Goal: Navigation & Orientation: Find specific page/section

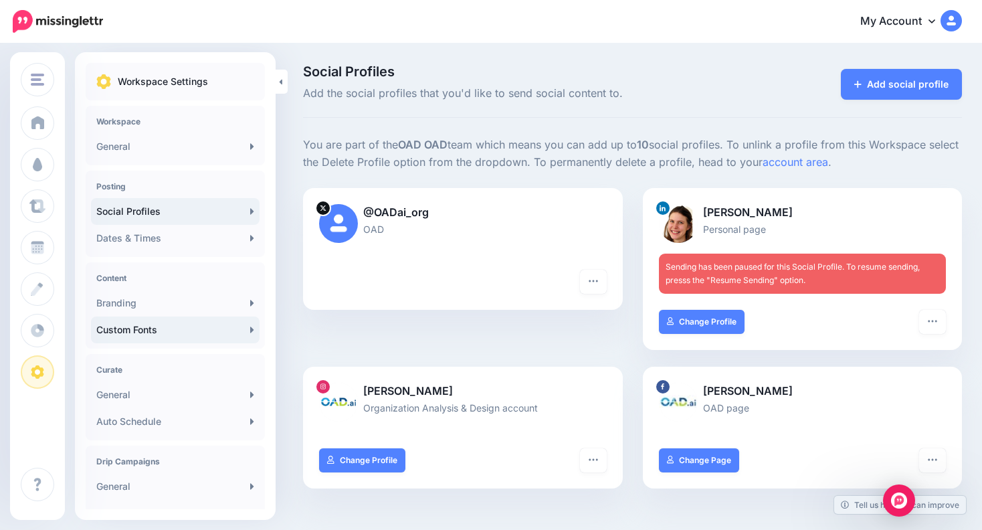
scroll to position [205, 0]
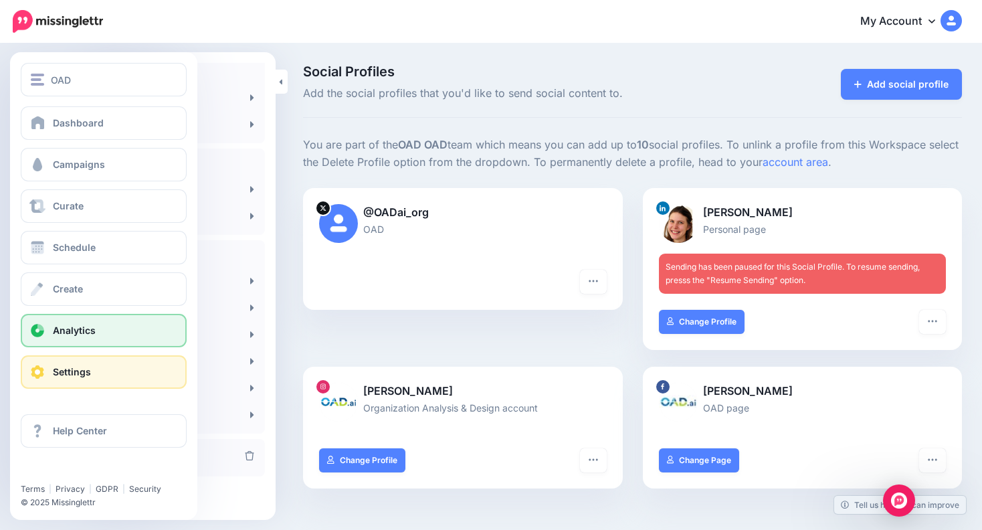
click at [72, 319] on link "Analytics" at bounding box center [104, 330] width 166 height 33
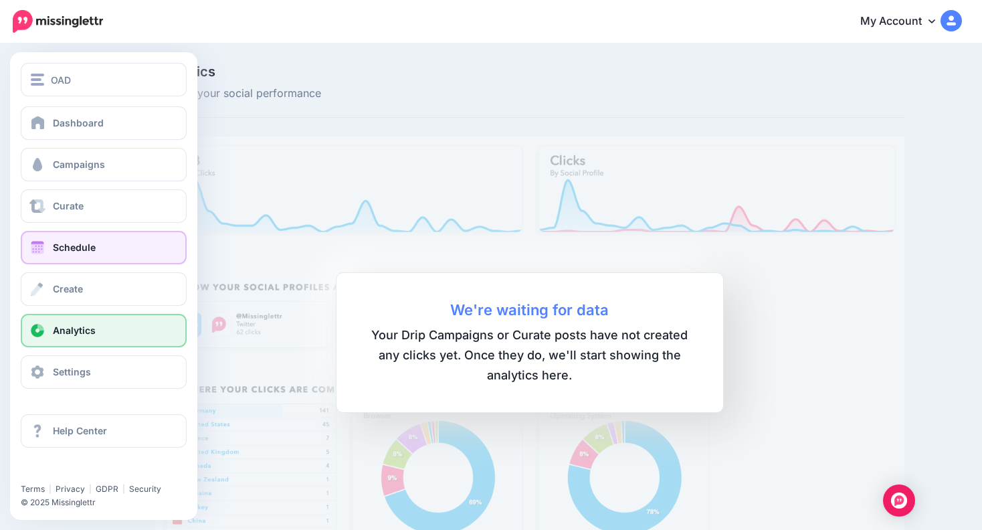
click at [42, 242] on span at bounding box center [37, 247] width 17 height 13
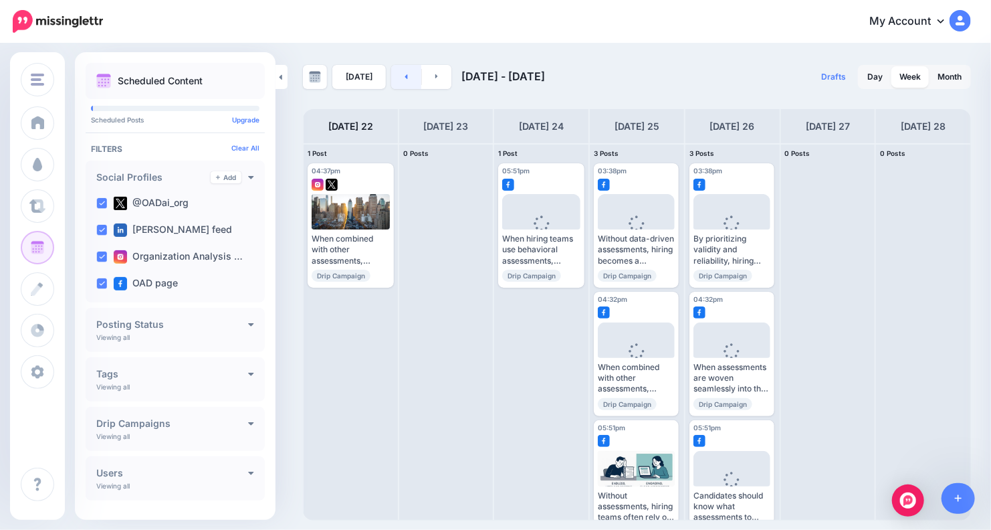
click at [405, 73] on icon at bounding box center [406, 76] width 3 height 8
